Goal: Task Accomplishment & Management: Complete application form

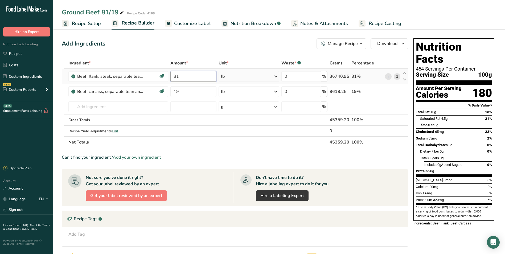
click at [182, 77] on input "81" at bounding box center [193, 76] width 46 height 11
type input "8"
type input "73"
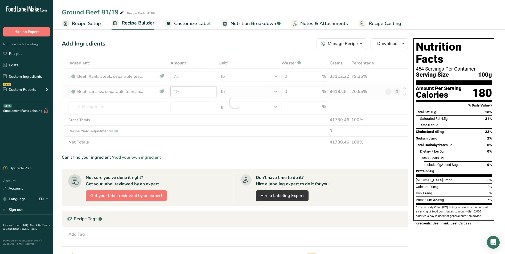
click at [180, 91] on div "Ingredient * Amount * Unit * Waste * .a-a{fill:#347362;}.b-a{fill:#fff;} Grams …" at bounding box center [235, 102] width 346 height 90
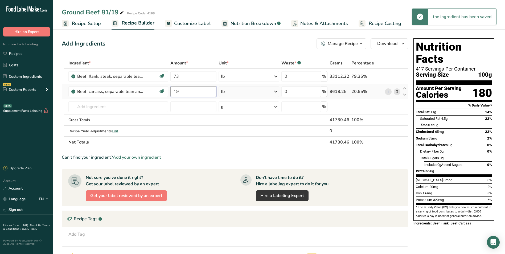
type input "1"
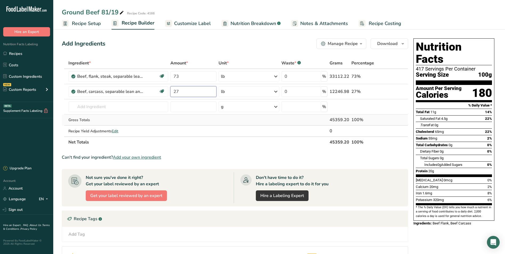
type input "27"
click at [195, 121] on div "Ingredient * Amount * Unit * Waste * .a-a{fill:#347362;}.b-a{fill:#fff;} Grams …" at bounding box center [235, 102] width 346 height 90
drag, startPoint x: 168, startPoint y: 76, endPoint x: 161, endPoint y: 76, distance: 7.2
click at [161, 76] on tr "Beef, flank, steak, separable lean and fat, trimmed to 0" fat, all grades, raw …" at bounding box center [235, 76] width 346 height 15
type input "81"
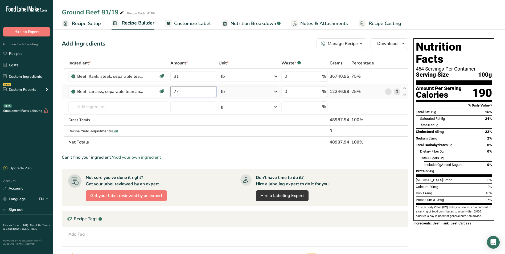
click at [180, 91] on div "Ingredient * Amount * Unit * Waste * .a-a{fill:#347362;}.b-a{fill:#fff;} Grams …" at bounding box center [235, 102] width 346 height 90
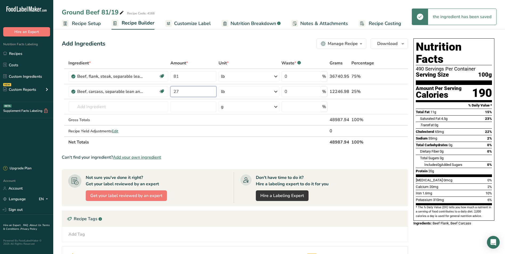
type input "2"
type input "19"
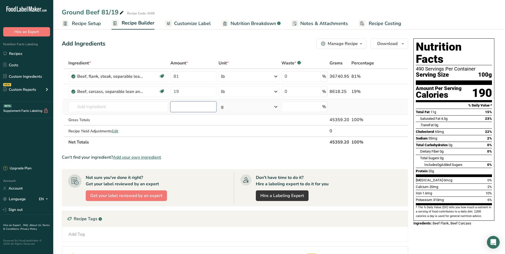
click at [201, 104] on div "Ingredient * Amount * Unit * Waste * .a-a{fill:#347362;}.b-a{fill:#fff;} Grams …" at bounding box center [235, 102] width 346 height 90
click at [96, 24] on span "Recipe Setup" at bounding box center [86, 23] width 29 height 7
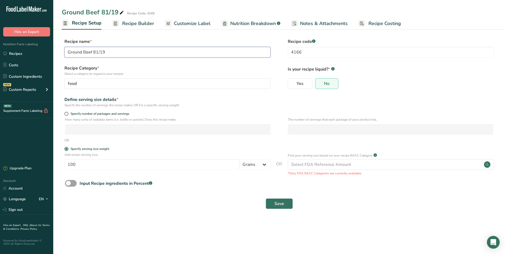
drag, startPoint x: 101, startPoint y: 52, endPoint x: 94, endPoint y: 54, distance: 7.7
click at [93, 54] on input "Ground Beef 81/19" at bounding box center [167, 52] width 206 height 11
type input "Ground Beef 73/27"
drag, startPoint x: 306, startPoint y: 51, endPoint x: 295, endPoint y: 51, distance: 10.9
click at [295, 51] on input "4166" at bounding box center [391, 52] width 206 height 11
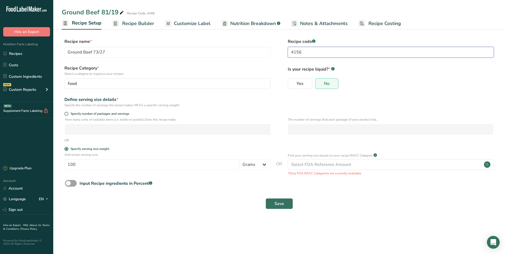
type input "4156"
click at [284, 205] on button "Save" at bounding box center [279, 203] width 27 height 11
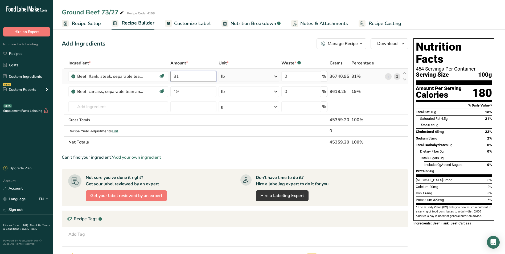
drag, startPoint x: 180, startPoint y: 77, endPoint x: 173, endPoint y: 77, distance: 6.9
click at [173, 77] on input "81" at bounding box center [193, 76] width 46 height 11
type input "73"
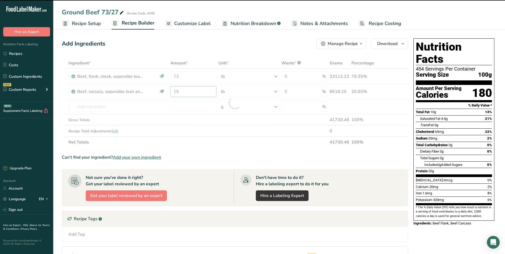
drag, startPoint x: 184, startPoint y: 89, endPoint x: 162, endPoint y: 90, distance: 21.8
click at [162, 90] on div "Ingredient * Amount * Unit * Waste * .a-a{fill:#347362;}.b-a{fill:#fff;} Grams …" at bounding box center [235, 102] width 346 height 90
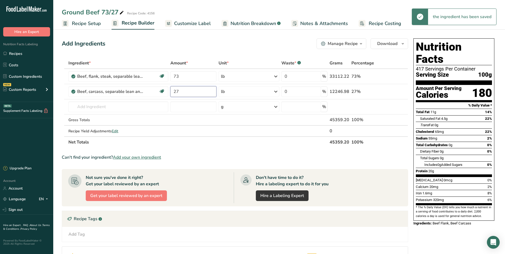
type input "27"
click at [219, 123] on div "Ingredient * Amount * Unit * Waste * .a-a{fill:#347362;}.b-a{fill:#fff;} Grams …" at bounding box center [235, 102] width 346 height 90
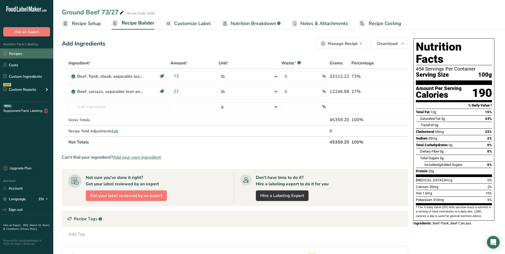
click at [18, 52] on link "Recipes" at bounding box center [26, 53] width 53 height 10
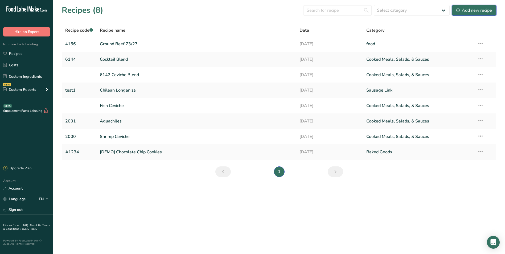
click at [474, 10] on div "Add new recipe" at bounding box center [474, 10] width 36 height 6
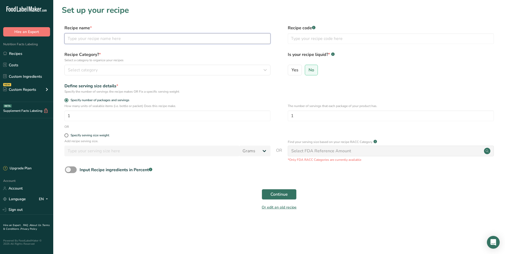
click at [104, 42] on input "text" at bounding box center [167, 38] width 206 height 11
type input "Ground Beef 1/8" 81/19"
click at [322, 39] on input "text" at bounding box center [391, 38] width 206 height 11
type input "4166"
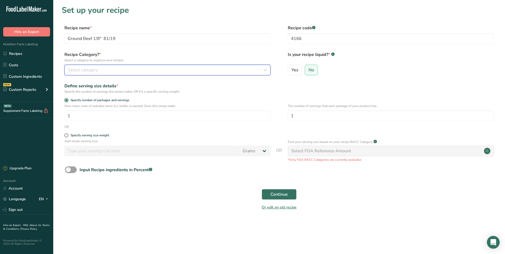
click at [246, 69] on div "Select category" at bounding box center [166, 70] width 196 height 6
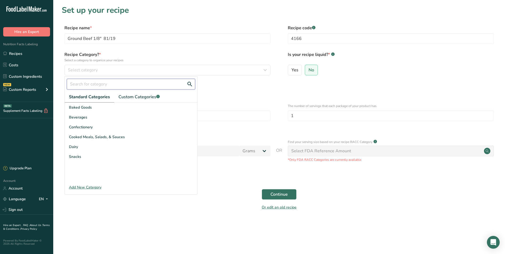
click at [91, 84] on input "text" at bounding box center [131, 84] width 128 height 11
type input "food"
click at [134, 152] on div at bounding box center [131, 146] width 133 height 71
click at [223, 88] on div "Define serving size details *" at bounding box center [167, 86] width 206 height 6
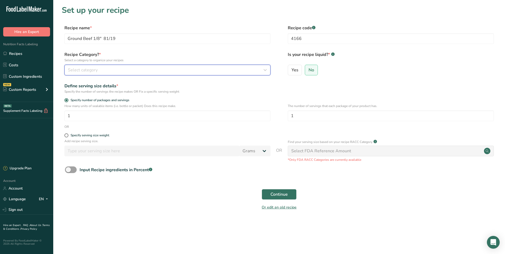
click at [95, 71] on span "Select category" at bounding box center [83, 70] width 30 height 6
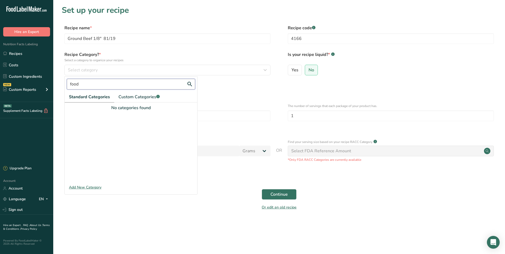
drag, startPoint x: 82, startPoint y: 85, endPoint x: 60, endPoint y: 85, distance: 21.3
click at [60, 85] on section "Set up your recipe Recipe name * Ground Beef 1/8" 81/19 Recipe code .a-a{fill:#…" at bounding box center [279, 111] width 452 height 222
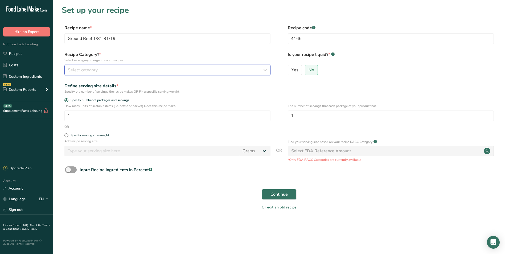
click at [93, 69] on span "Select category" at bounding box center [83, 70] width 30 height 6
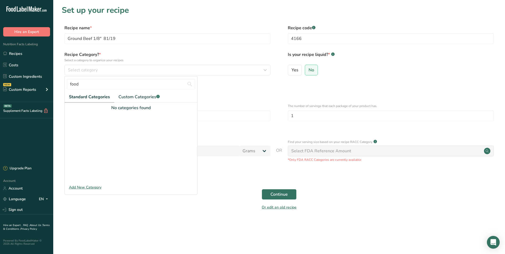
click at [93, 95] on span "Standard Categories" at bounding box center [89, 97] width 41 height 6
click at [106, 85] on input "food" at bounding box center [131, 84] width 128 height 11
click at [88, 185] on div "Add New Category" at bounding box center [131, 187] width 133 height 6
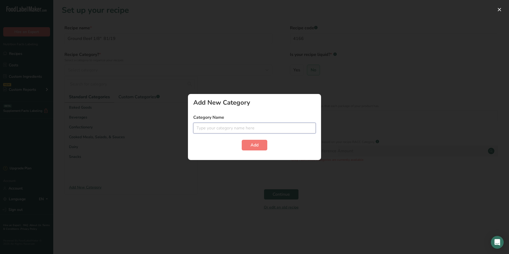
click at [228, 129] on input "text" at bounding box center [254, 128] width 122 height 11
type input "food"
click at [242, 140] on button "Add" at bounding box center [255, 145] width 26 height 11
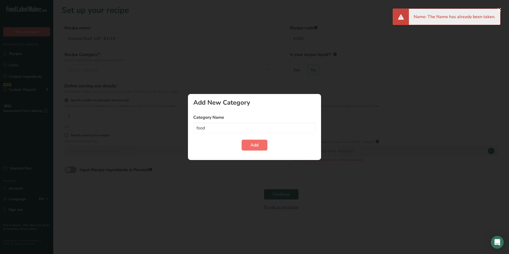
click at [260, 146] on button "Add" at bounding box center [255, 145] width 26 height 11
click at [282, 77] on div at bounding box center [254, 127] width 509 height 254
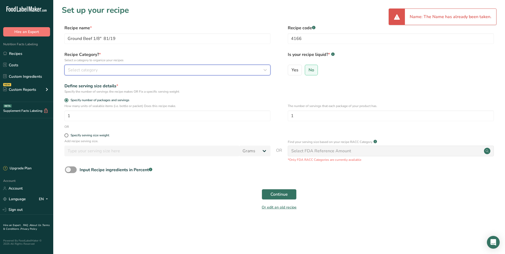
click at [118, 70] on div "Select category" at bounding box center [166, 70] width 196 height 6
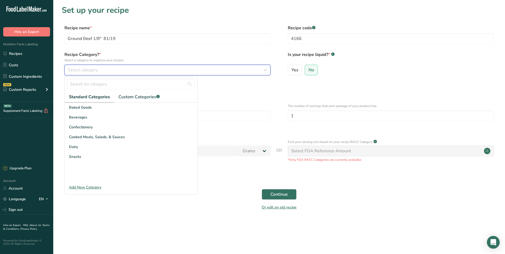
click at [95, 70] on span "Select category" at bounding box center [83, 70] width 30 height 6
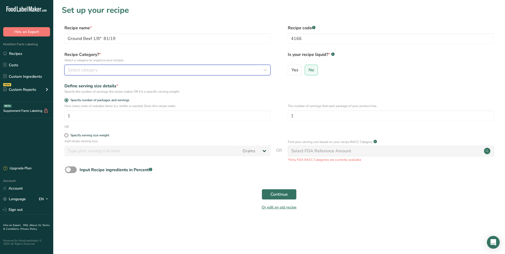
click at [95, 69] on span "Select category" at bounding box center [83, 70] width 30 height 6
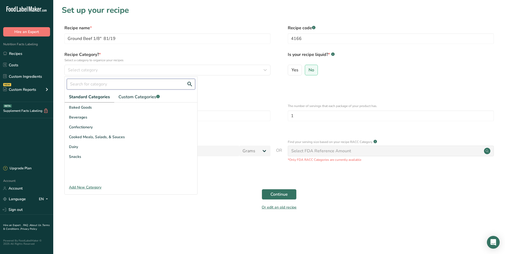
click at [95, 83] on input "text" at bounding box center [131, 84] width 128 height 11
type input "meat"
click at [207, 101] on label "Specify number of packages and servings" at bounding box center [167, 100] width 206 height 4
click at [68, 101] on input "Specify number of packages and servings" at bounding box center [65, 99] width 3 height 3
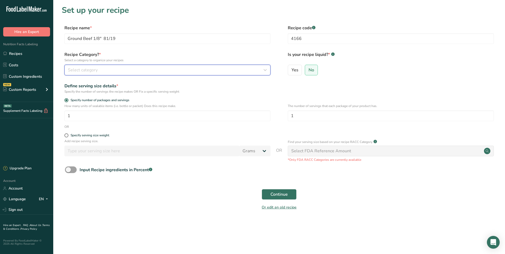
click at [134, 67] on div "Select category" at bounding box center [166, 70] width 196 height 6
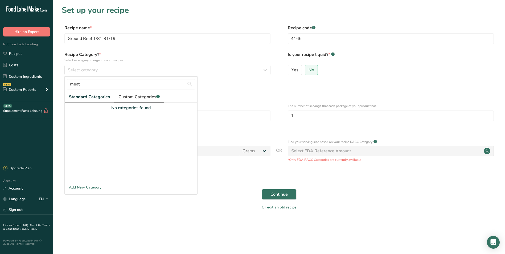
click at [138, 98] on span "Custom Categories .a-a{fill:#347362;}.b-a{fill:#fff;}" at bounding box center [138, 97] width 41 height 6
click at [87, 85] on input "meat" at bounding box center [131, 84] width 128 height 11
click at [90, 188] on div "Add New Category" at bounding box center [131, 187] width 133 height 6
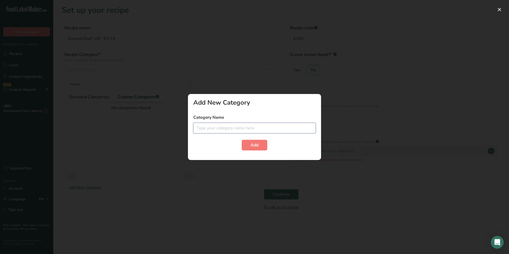
click at [219, 129] on input "text" at bounding box center [254, 128] width 122 height 11
type input "Meats&Poultry"
click at [261, 146] on button "Add" at bounding box center [255, 145] width 26 height 11
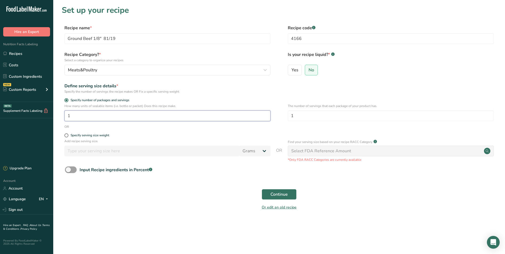
click at [77, 115] on input "1" at bounding box center [167, 115] width 206 height 11
drag, startPoint x: 75, startPoint y: 114, endPoint x: 70, endPoint y: 114, distance: 4.8
click at [70, 114] on input "100" at bounding box center [167, 115] width 206 height 11
type input "1"
click at [62, 136] on div "Specify serving size weight" at bounding box center [279, 135] width 435 height 5
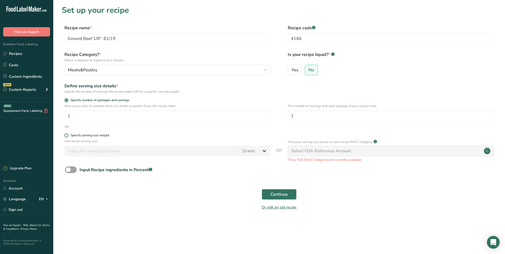
click at [67, 135] on span at bounding box center [66, 135] width 4 height 4
click at [67, 135] on input "Specify serving size weight" at bounding box center [65, 135] width 3 height 3
radio input "true"
radio input "false"
click at [77, 151] on input "number" at bounding box center [151, 151] width 175 height 11
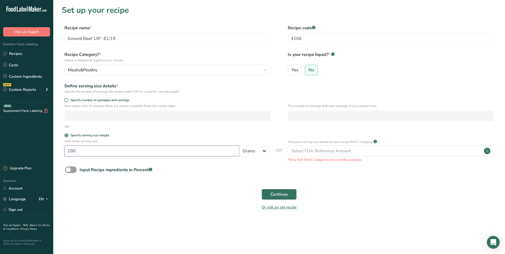
type input "100"
click at [287, 195] on span "Continue" at bounding box center [278, 194] width 17 height 6
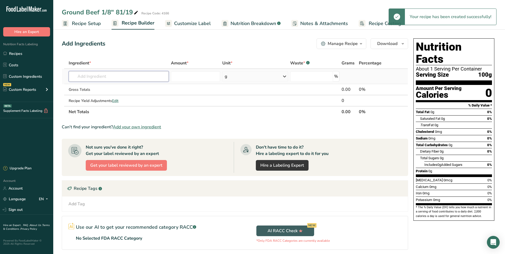
click at [126, 81] on input "text" at bounding box center [119, 76] width 100 height 11
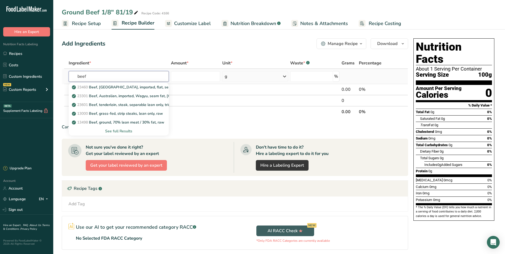
type input "beef"
click at [114, 131] on div "See full Results" at bounding box center [119, 131] width 92 height 6
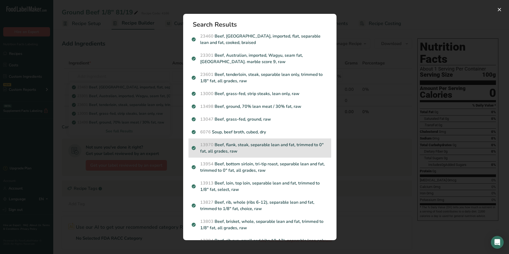
click at [285, 141] on div "13970 Beef, flank, steak, separable lean and fat, trimmed to 0" fat, all grades…" at bounding box center [259, 147] width 143 height 19
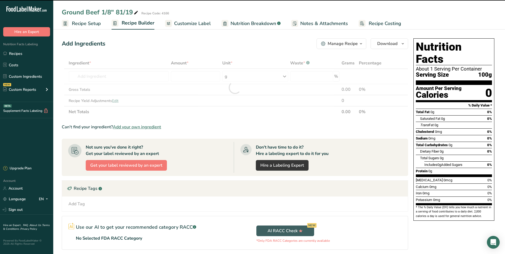
type input "0"
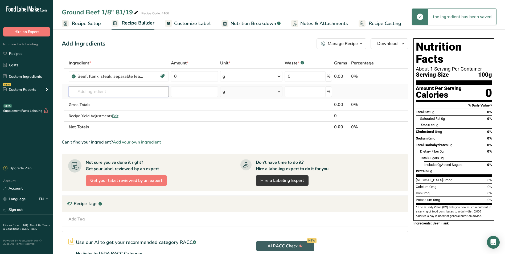
click at [146, 90] on input "text" at bounding box center [119, 91] width 100 height 11
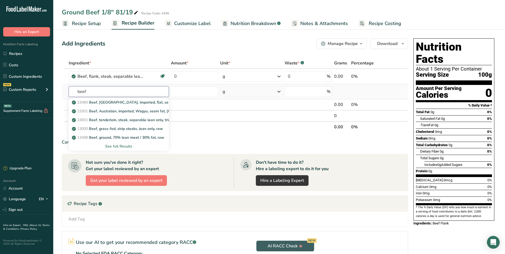
type input "beef"
click at [116, 147] on div "See full Results" at bounding box center [119, 146] width 92 height 6
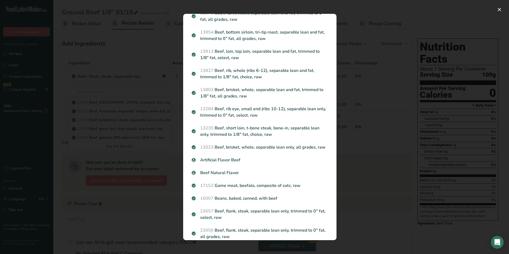
scroll to position [133, 0]
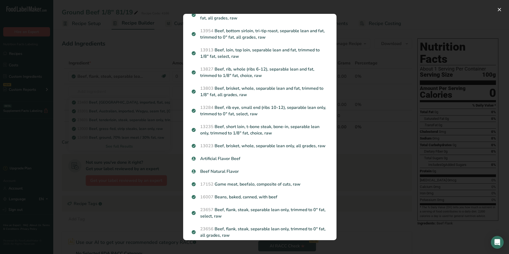
click at [365, 100] on div "Search results modal" at bounding box center [254, 127] width 509 height 254
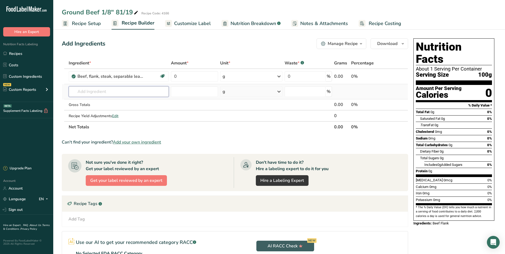
click at [88, 89] on input "text" at bounding box center [119, 91] width 100 height 11
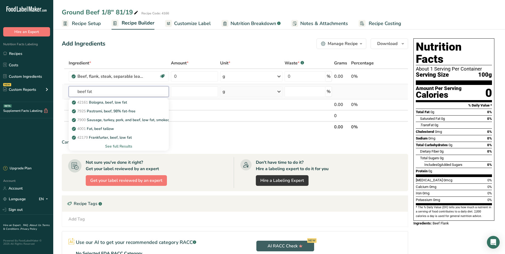
type input "beef fat"
click at [122, 146] on div "See full Results" at bounding box center [119, 146] width 92 height 6
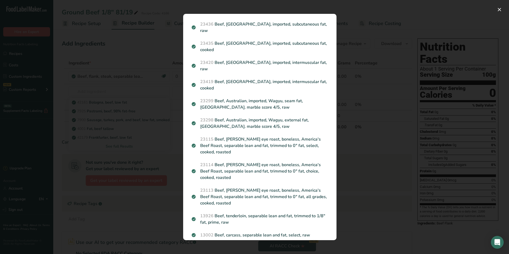
scroll to position [186, 0]
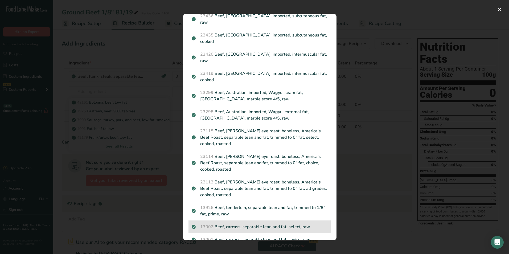
click at [288, 220] on div "13002 Beef, carcass, separable lean and fat, select, raw" at bounding box center [259, 226] width 143 height 13
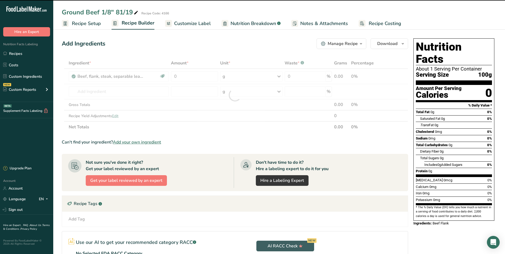
type input "0"
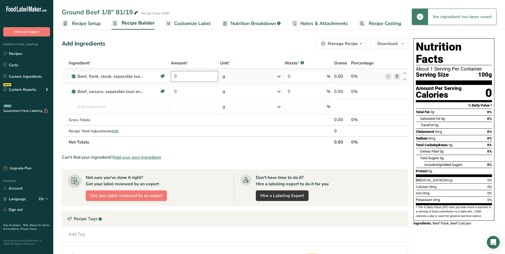
click at [188, 77] on input "0" at bounding box center [194, 76] width 47 height 11
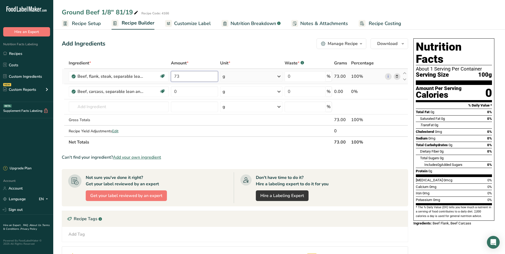
type input "7"
type input "81"
click at [186, 92] on div "Ingredient * Amount * Unit * Waste * .a-a{fill:#347362;}.b-a{fill:#fff;} Grams …" at bounding box center [235, 102] width 346 height 90
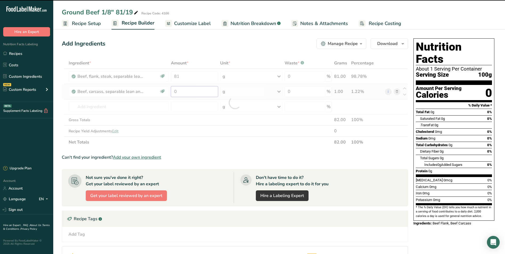
type input "9"
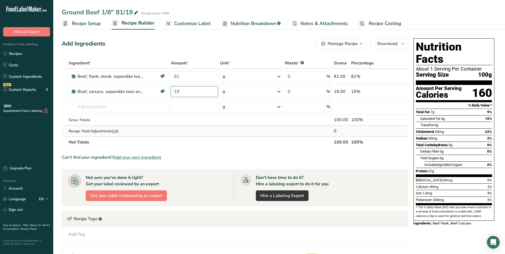
type input "19"
click at [192, 126] on div "Ingredient * Amount * Unit * Waste * .a-a{fill:#347362;}.b-a{fill:#fff;} Grams …" at bounding box center [235, 102] width 346 height 90
click at [81, 24] on span "Recipe Setup" at bounding box center [86, 23] width 29 height 7
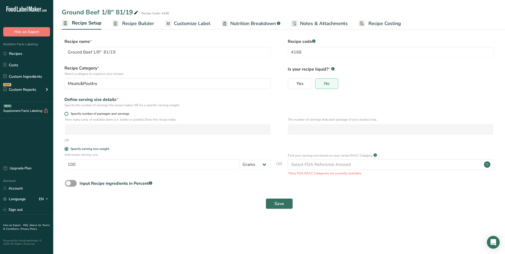
click at [66, 113] on span at bounding box center [66, 114] width 4 height 4
click at [66, 113] on input "Specify number of packages and servings" at bounding box center [65, 113] width 3 height 3
radio input "true"
radio input "false"
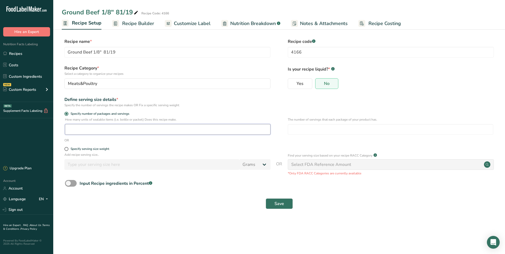
click at [78, 131] on input "number" at bounding box center [167, 129] width 205 height 11
type input "454"
click at [283, 206] on span "Save" at bounding box center [279, 203] width 10 height 6
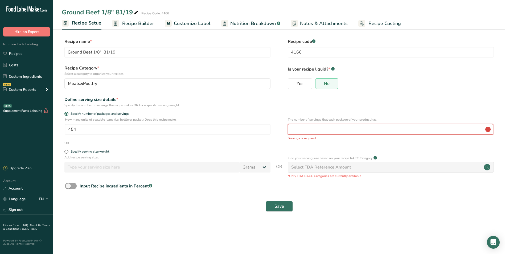
click at [312, 131] on input "number" at bounding box center [390, 129] width 205 height 11
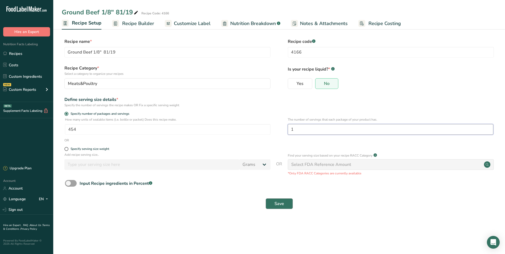
type input "1"
click at [283, 205] on span "Save" at bounding box center [279, 203] width 10 height 6
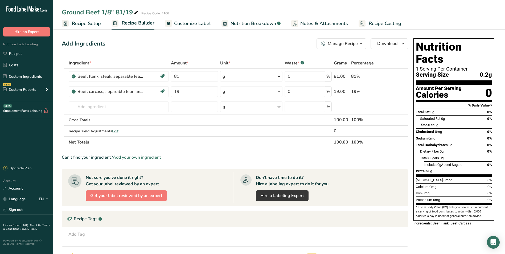
click at [88, 24] on span "Recipe Setup" at bounding box center [86, 23] width 29 height 7
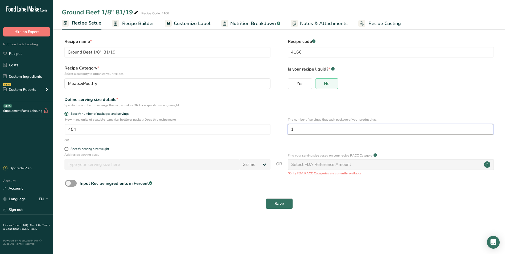
click at [297, 129] on input "1" at bounding box center [390, 129] width 205 height 11
click at [67, 150] on span at bounding box center [66, 149] width 4 height 4
click at [67, 150] on input "Specify serving size weight" at bounding box center [65, 148] width 3 height 3
radio input "true"
radio input "false"
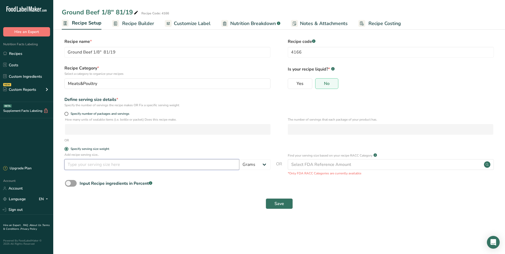
click at [92, 160] on input "number" at bounding box center [151, 164] width 175 height 11
type input "100"
click at [278, 201] on span "Save" at bounding box center [279, 203] width 10 height 6
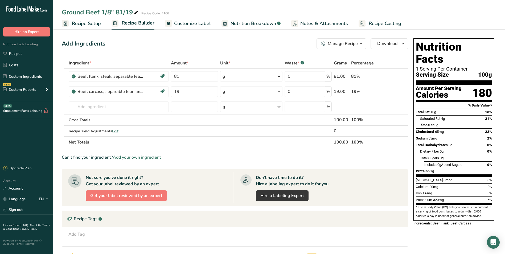
click at [81, 22] on span "Recipe Setup" at bounding box center [86, 23] width 29 height 7
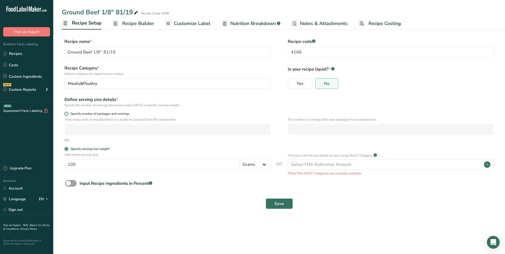
click at [65, 113] on span at bounding box center [66, 114] width 4 height 4
click at [65, 113] on input "Specify number of packages and servings" at bounding box center [65, 113] width 3 height 3
radio input "true"
radio input "false"
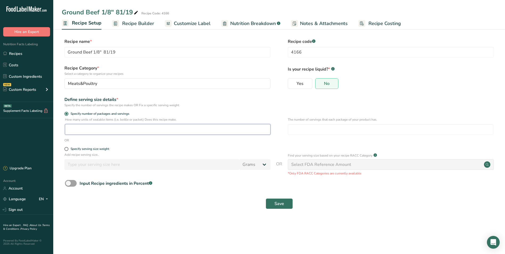
click at [73, 127] on input "number" at bounding box center [167, 129] width 205 height 11
type input "454"
click at [341, 129] on input "number" at bounding box center [390, 129] width 205 height 11
type input "454"
drag, startPoint x: 280, startPoint y: 201, endPoint x: 283, endPoint y: 199, distance: 3.1
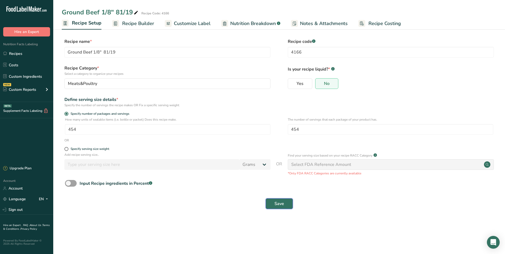
click at [281, 201] on span "Save" at bounding box center [279, 203] width 10 height 6
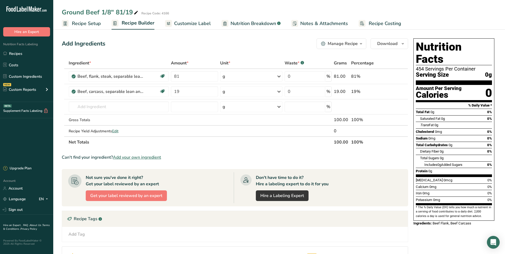
click at [89, 23] on span "Recipe Setup" at bounding box center [86, 23] width 29 height 7
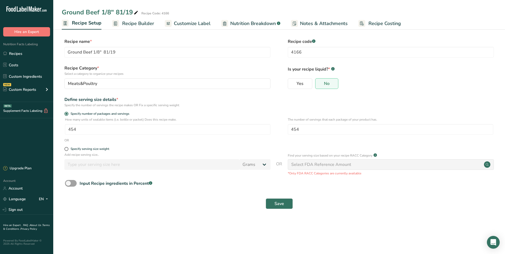
click at [66, 151] on div "Specify serving size weight" at bounding box center [167, 149] width 206 height 5
click at [66, 151] on span at bounding box center [66, 149] width 4 height 4
click at [66, 151] on input "Specify serving size weight" at bounding box center [65, 148] width 3 height 3
radio input "true"
radio input "false"
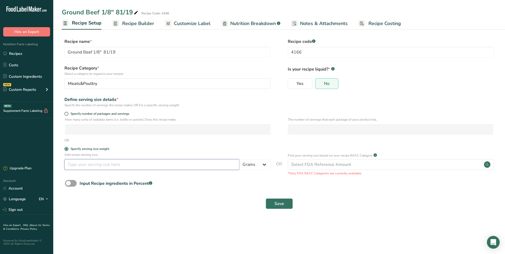
click at [76, 166] on input "number" at bounding box center [151, 164] width 175 height 11
type input "100"
click at [275, 207] on button "Save" at bounding box center [279, 203] width 27 height 11
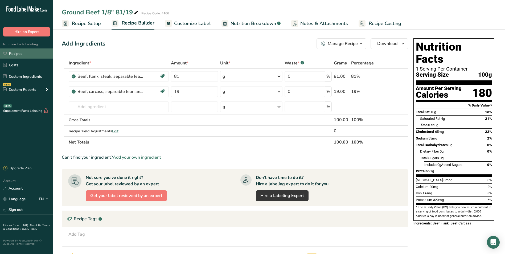
click at [35, 52] on link "Recipes" at bounding box center [26, 53] width 53 height 10
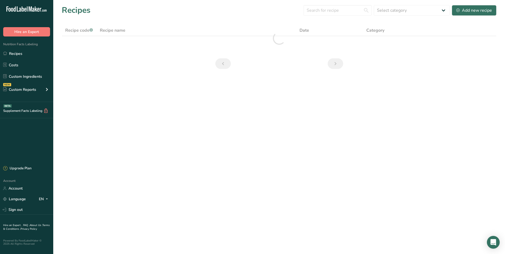
click at [186, 170] on main "Recipes Select category All Baked Goods [GEOGRAPHIC_DATA] Confectionery Cooked …" at bounding box center [252, 127] width 505 height 254
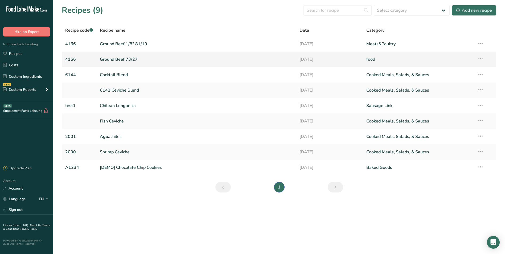
click at [128, 57] on link "Ground Beef 73/27" at bounding box center [197, 59] width 194 height 11
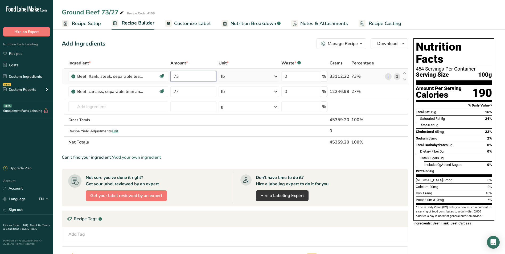
drag, startPoint x: 181, startPoint y: 76, endPoint x: 172, endPoint y: 74, distance: 9.0
click at [172, 74] on input "73" at bounding box center [193, 76] width 46 height 11
type input "81"
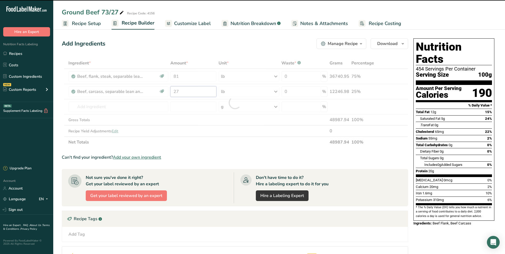
drag, startPoint x: 186, startPoint y: 94, endPoint x: 171, endPoint y: 91, distance: 15.2
click at [171, 91] on div "Ingredient * Amount * Unit * Waste * .a-a{fill:#347362;}.b-a{fill:#fff;} Grams …" at bounding box center [235, 102] width 346 height 90
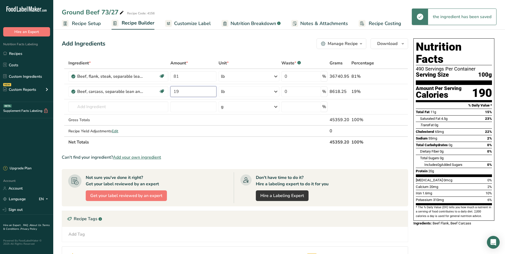
type input "19"
click at [220, 153] on section "Ingredient * Amount * Unit * Waste * .a-a{fill:#347362;}.b-a{fill:#fff;} Grams …" at bounding box center [235, 185] width 346 height 256
click at [80, 27] on link "Recipe Setup" at bounding box center [81, 24] width 39 height 12
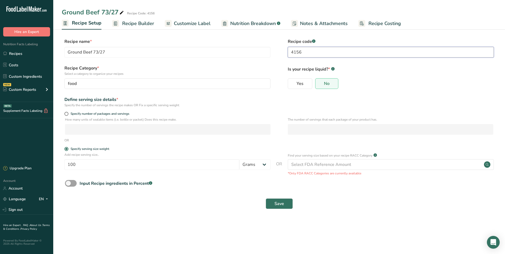
drag, startPoint x: 303, startPoint y: 55, endPoint x: 296, endPoint y: 53, distance: 7.2
click at [296, 53] on input "4156" at bounding box center [391, 52] width 206 height 11
type input "4166"
drag, startPoint x: 107, startPoint y: 53, endPoint x: 94, endPoint y: 51, distance: 13.6
click at [94, 51] on input "Ground Beef 73/27" at bounding box center [167, 52] width 206 height 11
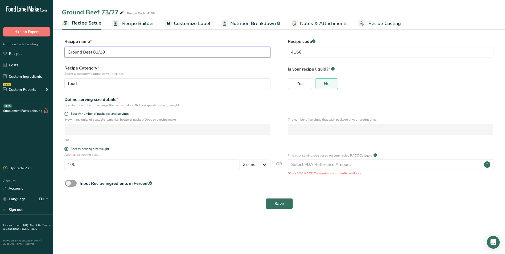
type input "Ground Beef 81/19"
click at [276, 203] on span "Save" at bounding box center [279, 203] width 10 height 6
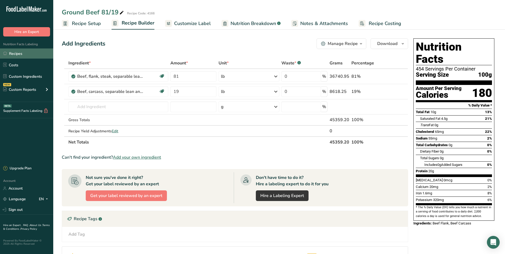
click at [24, 52] on link "Recipes" at bounding box center [26, 53] width 53 height 10
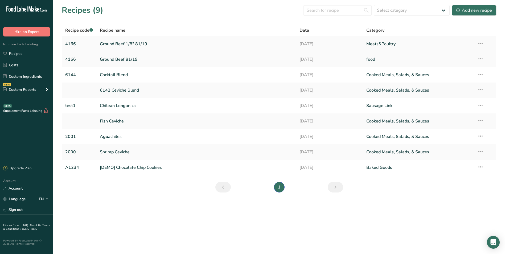
click at [483, 44] on td "Recipe Setup Delete Recipe Duplicate Recipe Scale Recipe Save as Sub-Recipe .a-…" at bounding box center [485, 43] width 22 height 15
click at [481, 43] on icon at bounding box center [480, 44] width 6 height 10
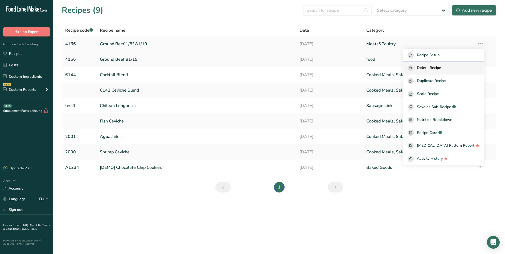
click at [441, 69] on span "Delete Recipe" at bounding box center [429, 68] width 24 height 6
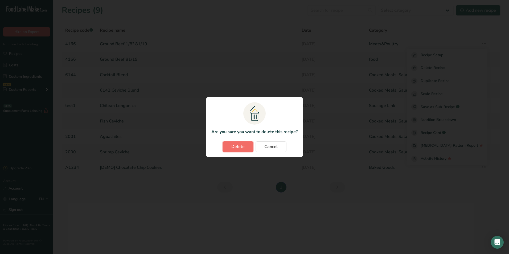
click at [236, 146] on span "Delete" at bounding box center [237, 146] width 13 height 6
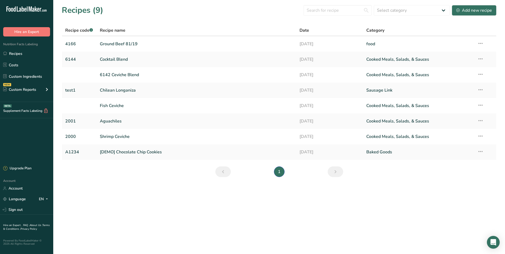
click at [114, 42] on link "Ground Beef 81/19" at bounding box center [197, 43] width 194 height 11
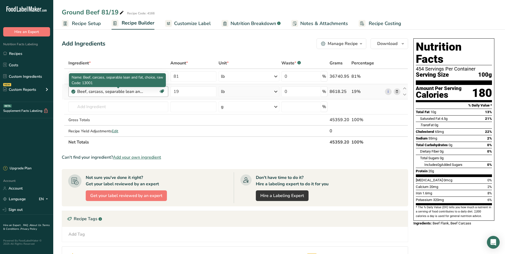
click at [121, 93] on div "Beef, carcass, separable lean and fat, choice, raw" at bounding box center [110, 91] width 67 height 6
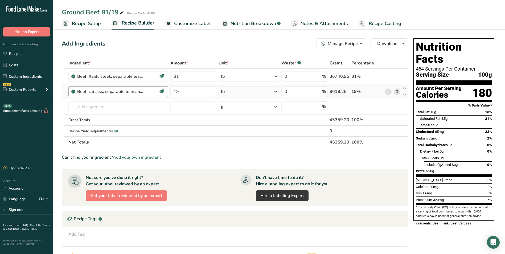
click at [124, 91] on div "Beef, carcass, separable lean and fat, choice, raw" at bounding box center [110, 91] width 67 height 6
click at [161, 121] on div "Gross Totals" at bounding box center [118, 120] width 100 height 6
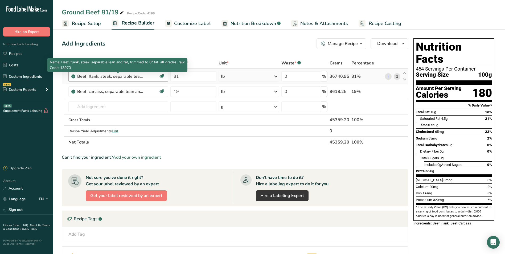
click at [103, 77] on div "Beef, flank, steak, separable lean and fat, trimmed to 0" fat, all grades, raw" at bounding box center [110, 76] width 67 height 6
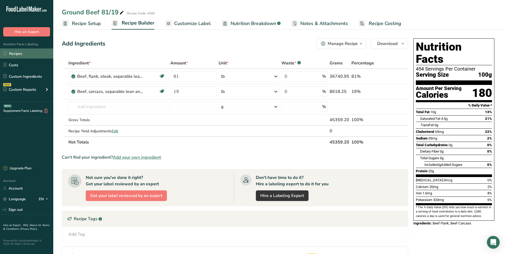
click at [17, 52] on link "Recipes" at bounding box center [26, 53] width 53 height 10
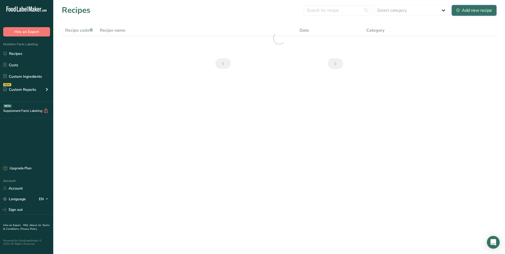
click at [480, 10] on div "Add new recipe" at bounding box center [474, 10] width 36 height 6
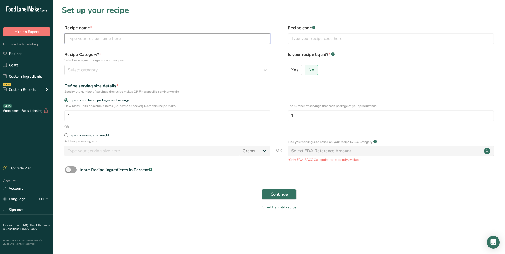
click at [94, 40] on input "text" at bounding box center [167, 38] width 206 height 11
type input "Ground Beef 73/27"
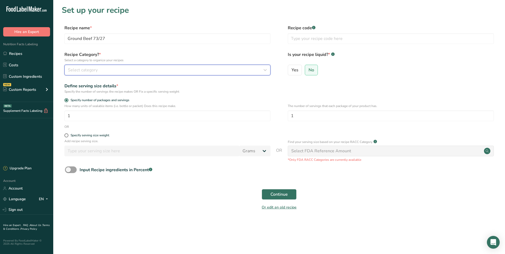
click at [160, 71] on div "Select category" at bounding box center [166, 70] width 196 height 6
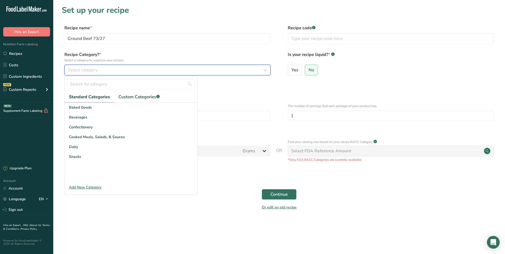
click at [88, 69] on span "Select category" at bounding box center [83, 70] width 30 height 6
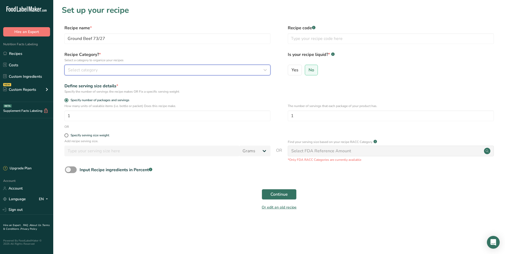
click at [80, 71] on span "Select category" at bounding box center [83, 70] width 30 height 6
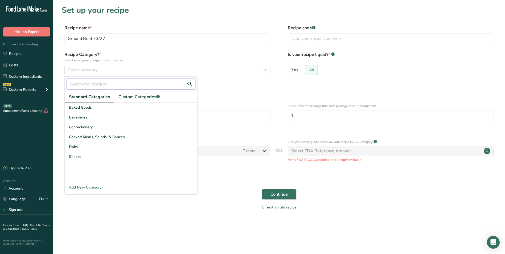
click at [79, 81] on input "text" at bounding box center [131, 84] width 128 height 11
type input "food"
click at [262, 189] on button "Continue" at bounding box center [279, 194] width 35 height 11
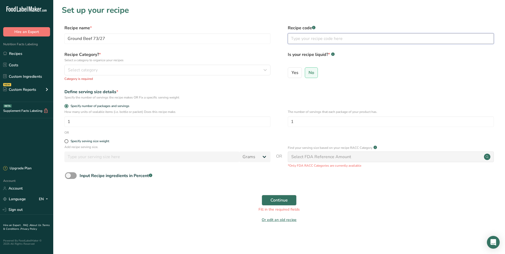
click at [320, 40] on input "text" at bounding box center [391, 38] width 206 height 11
type input "4156"
drag, startPoint x: 65, startPoint y: 139, endPoint x: 70, endPoint y: 146, distance: 8.0
click at [65, 139] on span at bounding box center [66, 141] width 4 height 4
click at [65, 139] on input "Specify serving size weight" at bounding box center [65, 140] width 3 height 3
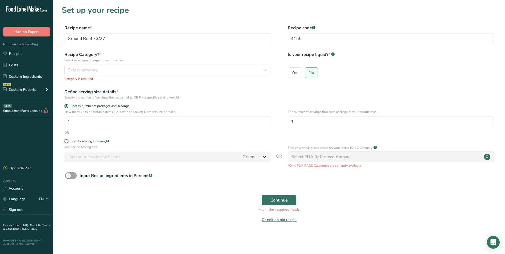
radio input "true"
radio input "false"
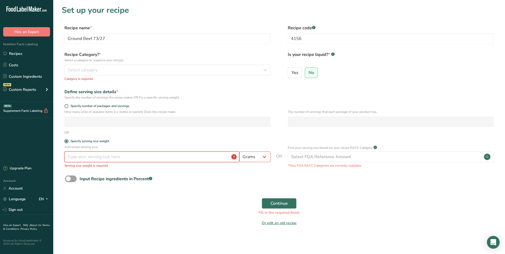
click at [77, 157] on input "number" at bounding box center [151, 156] width 175 height 11
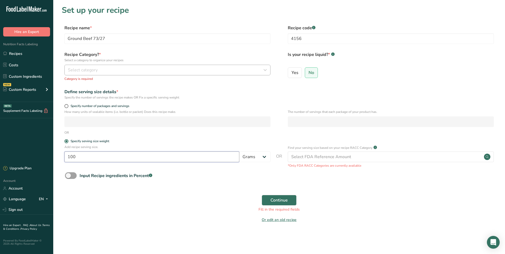
type input "100"
click at [268, 70] on icon "button" at bounding box center [265, 70] width 6 height 10
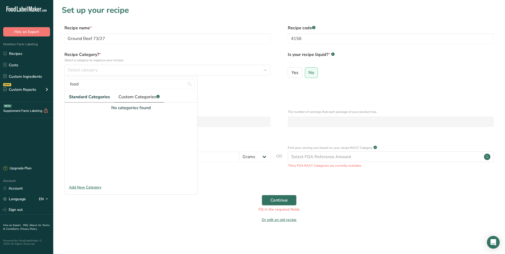
click at [139, 97] on span "Custom Categories .a-a{fill:#347362;}.b-a{fill:#fff;}" at bounding box center [138, 97] width 41 height 6
click at [75, 106] on span "food" at bounding box center [73, 108] width 8 height 6
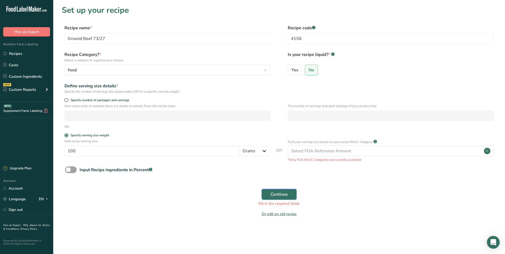
click at [288, 191] on button "Continue" at bounding box center [279, 194] width 35 height 11
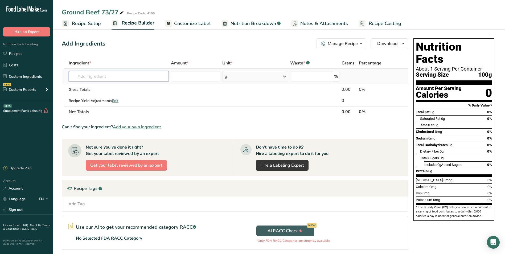
click at [118, 76] on input "text" at bounding box center [119, 76] width 100 height 11
drag, startPoint x: 96, startPoint y: 77, endPoint x: 71, endPoint y: 77, distance: 25.0
click at [71, 77] on input "13970" at bounding box center [119, 76] width 100 height 11
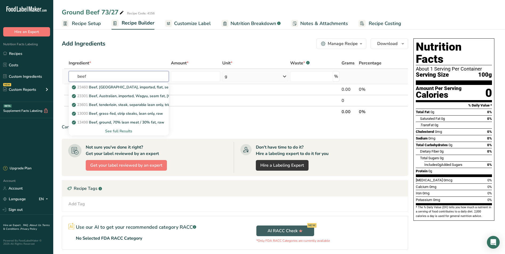
type input "beef"
click at [122, 133] on div "See full Results" at bounding box center [119, 131] width 92 height 6
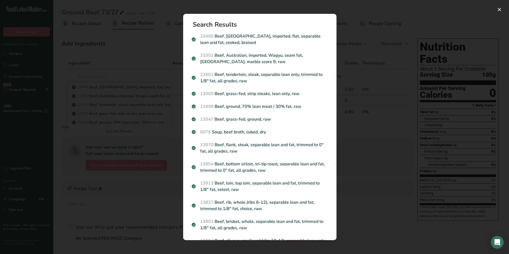
click at [101, 68] on div "Search results modal" at bounding box center [254, 127] width 509 height 254
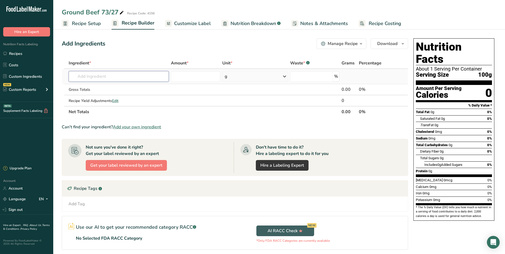
click at [92, 77] on input "text" at bounding box center [119, 76] width 100 height 11
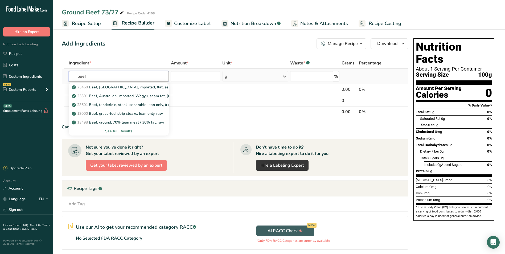
type input "beef"
click at [103, 130] on div "See full Results" at bounding box center [119, 131] width 92 height 6
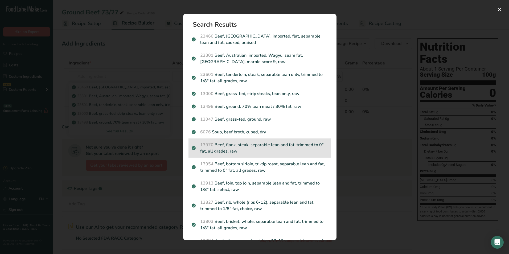
click at [239, 146] on p "13970 Beef, flank, steak, separable lean and fat, trimmed to 0" fat, all grades…" at bounding box center [260, 148] width 136 height 13
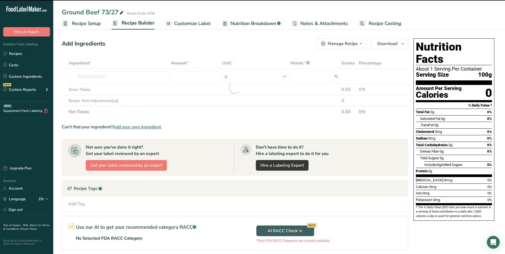
type input "0"
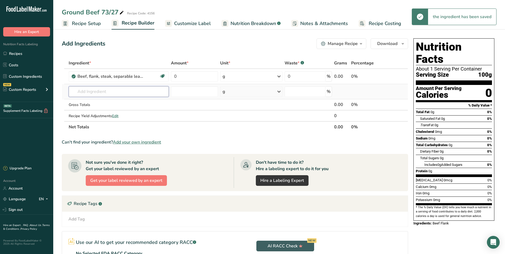
click at [105, 92] on input "text" at bounding box center [119, 91] width 100 height 11
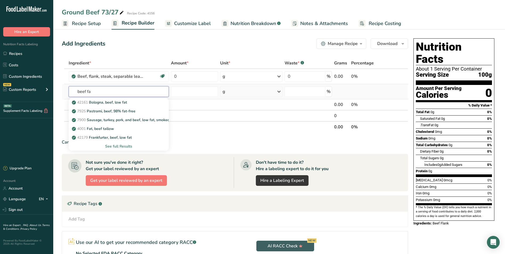
type input "beef fa"
click at [114, 145] on div "See full Results" at bounding box center [119, 146] width 92 height 6
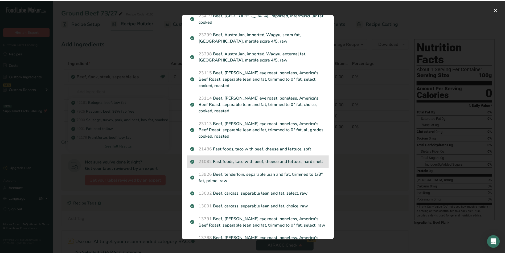
scroll to position [346, 0]
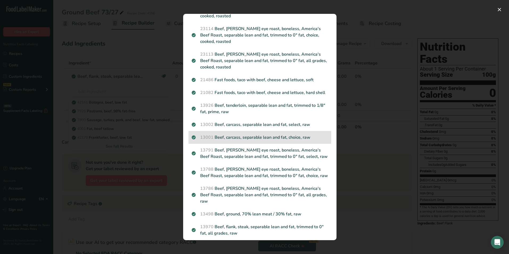
click at [254, 134] on p "13001 Beef, carcass, separable lean and fat, choice, raw" at bounding box center [260, 137] width 136 height 6
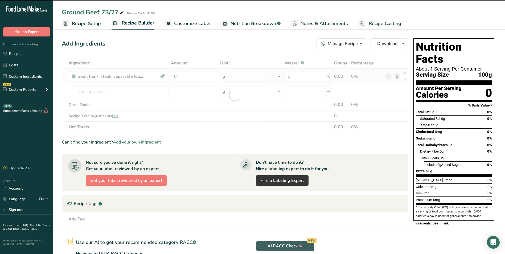
type input "0"
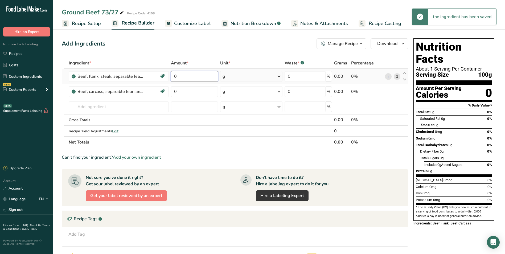
click at [203, 75] on input "0" at bounding box center [194, 76] width 47 height 11
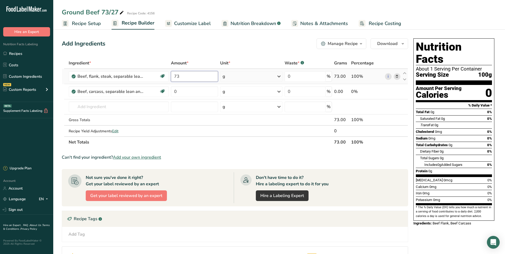
type input "73"
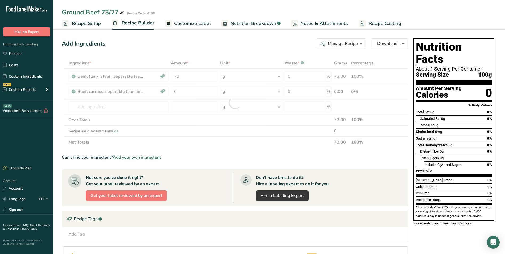
click at [249, 78] on div "Ingredient * Amount * Unit * Waste * .a-a{fill:#347362;}.b-a{fill:#fff;} Grams …" at bounding box center [235, 102] width 346 height 90
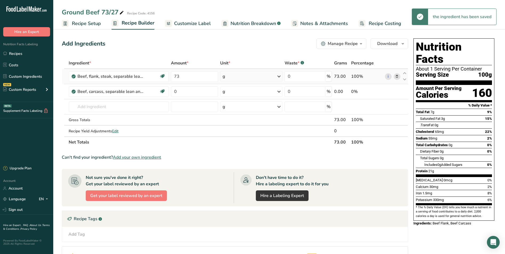
click at [280, 76] on icon at bounding box center [279, 77] width 6 height 10
click at [244, 144] on div "See more" at bounding box center [245, 142] width 45 height 6
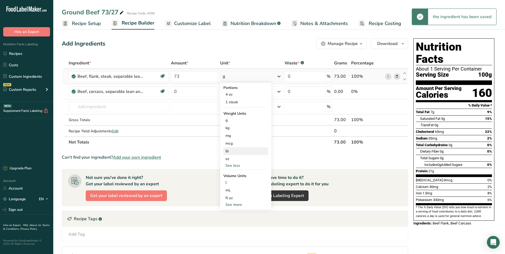
click at [234, 150] on div "lb" at bounding box center [245, 151] width 45 height 8
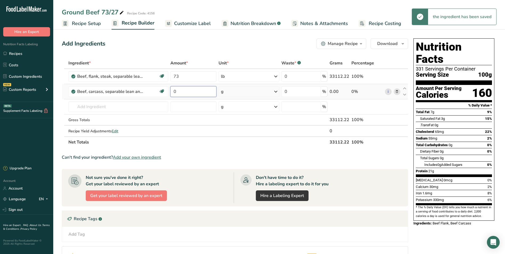
drag, startPoint x: 178, startPoint y: 92, endPoint x: 172, endPoint y: 92, distance: 6.1
click at [172, 92] on input "0" at bounding box center [193, 91] width 46 height 11
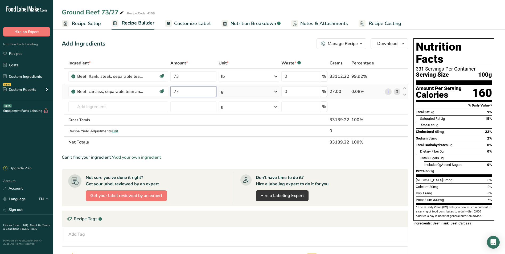
type input "27"
click at [247, 94] on div "Ingredient * Amount * Unit * Waste * .a-a{fill:#347362;}.b-a{fill:#fff;} Grams …" at bounding box center [235, 102] width 346 height 90
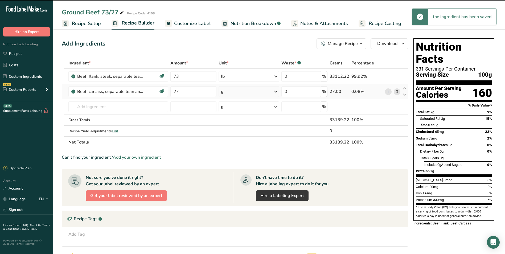
click at [276, 91] on icon at bounding box center [276, 92] width 6 height 10
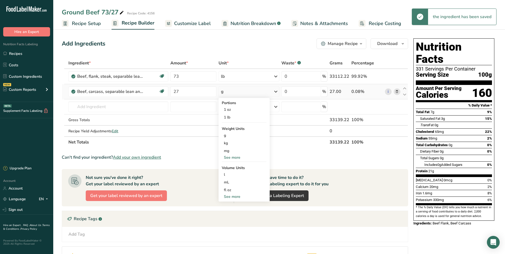
click at [238, 157] on div "See more" at bounding box center [244, 158] width 45 height 6
click at [232, 165] on div "lb" at bounding box center [244, 166] width 45 height 8
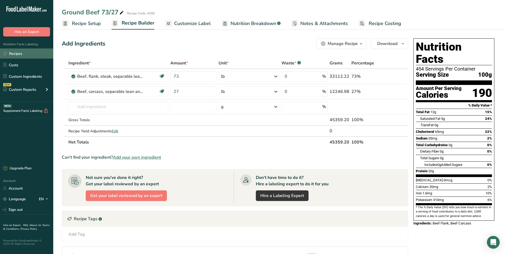
click at [19, 54] on link "Recipes" at bounding box center [26, 53] width 53 height 10
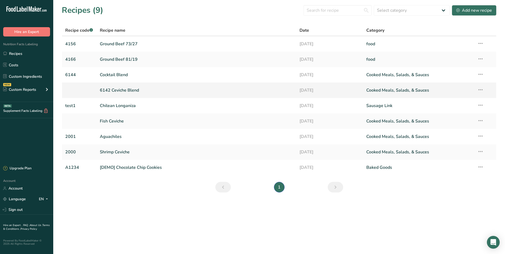
click at [101, 91] on link "6142 Ceviche Blend" at bounding box center [197, 90] width 194 height 11
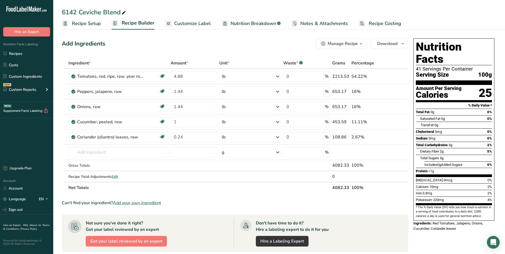
click at [82, 24] on span "Recipe Setup" at bounding box center [86, 23] width 29 height 7
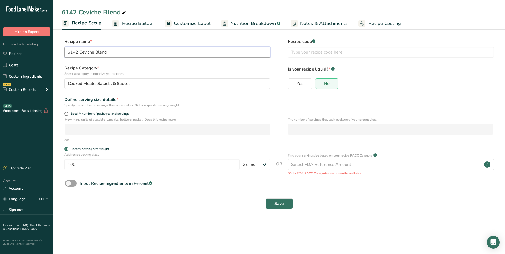
drag, startPoint x: 77, startPoint y: 51, endPoint x: 65, endPoint y: 50, distance: 12.0
click at [65, 50] on input "6142 Ceviche Blend" at bounding box center [167, 52] width 206 height 11
type input "Ceviche Blend"
click at [297, 51] on input "text" at bounding box center [391, 52] width 206 height 11
paste input "6142"
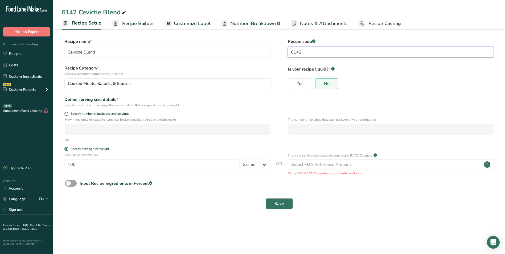
type input "6142"
click at [276, 204] on span "Save" at bounding box center [279, 203] width 10 height 6
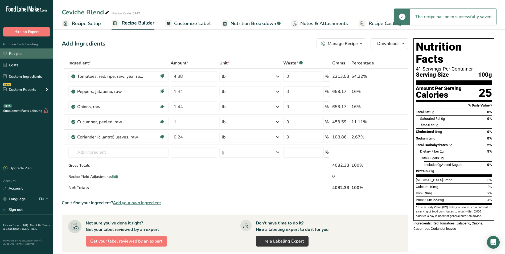
click at [18, 54] on link "Recipes" at bounding box center [26, 53] width 53 height 10
